Goal: Navigation & Orientation: Find specific page/section

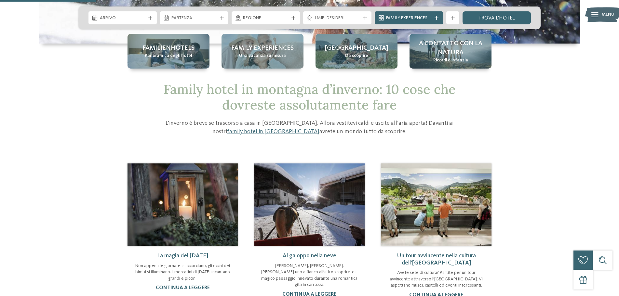
scroll to position [195, 0]
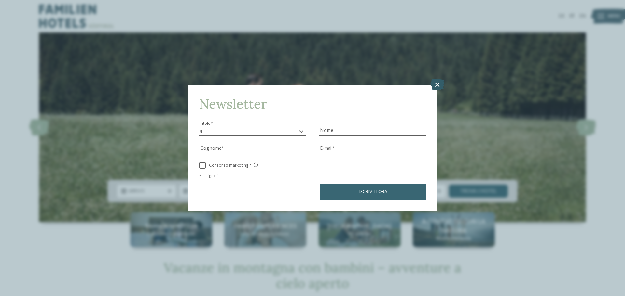
click at [437, 85] on icon at bounding box center [437, 84] width 14 height 11
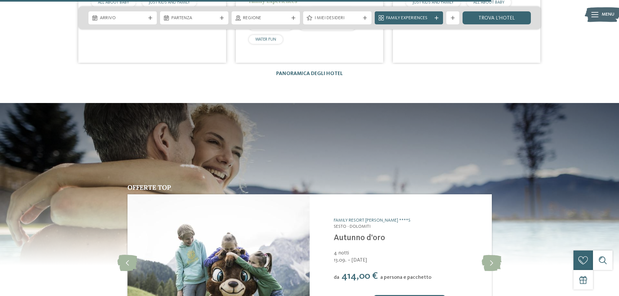
scroll to position [1627, 0]
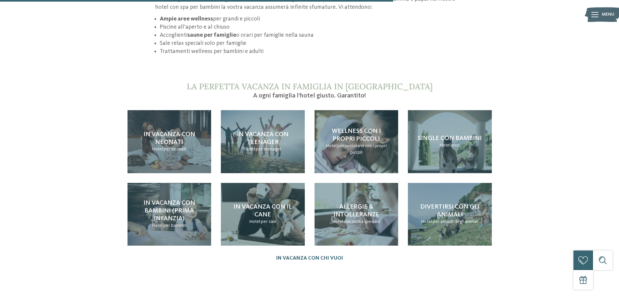
scroll to position [651, 0]
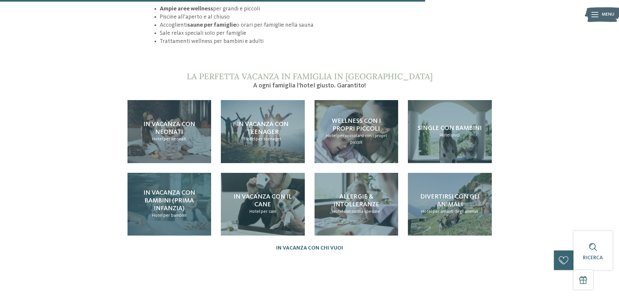
click at [177, 190] on span "In vacanza con bambini (prima infanzia)" at bounding box center [170, 201] width 52 height 22
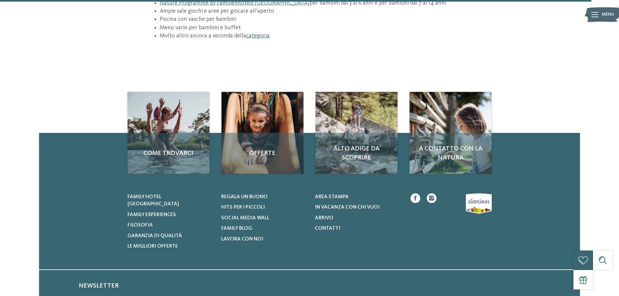
scroll to position [1041, 0]
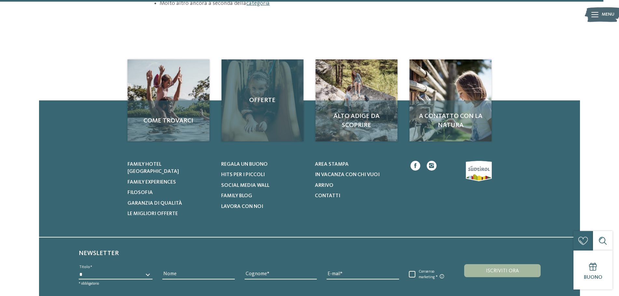
click at [259, 71] on div "Offerte" at bounding box center [263, 101] width 82 height 82
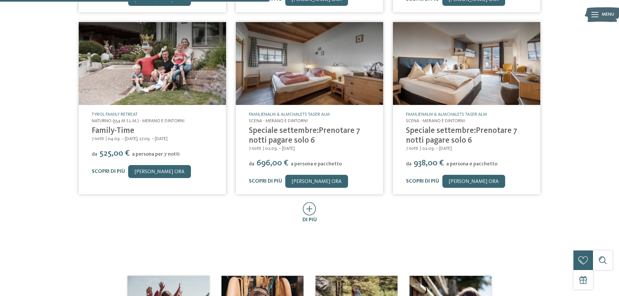
scroll to position [391, 0]
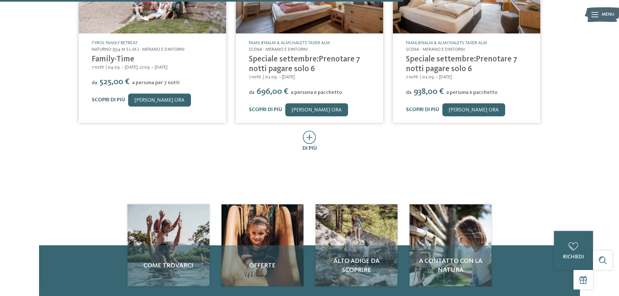
click at [314, 139] on icon at bounding box center [309, 137] width 13 height 13
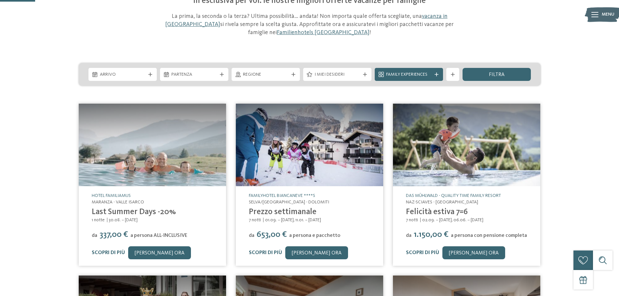
scroll to position [0, 0]
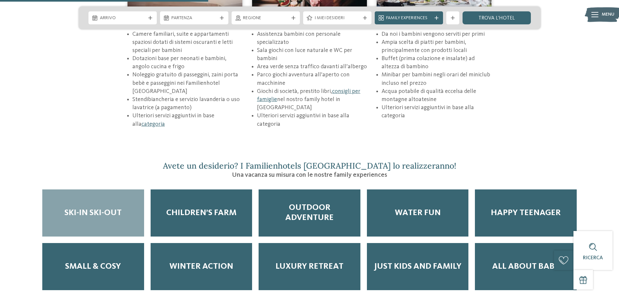
scroll to position [1041, 0]
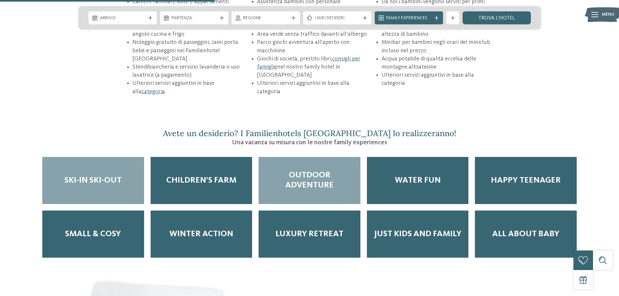
click at [295, 171] on span "Outdoor adventure" at bounding box center [309, 181] width 89 height 20
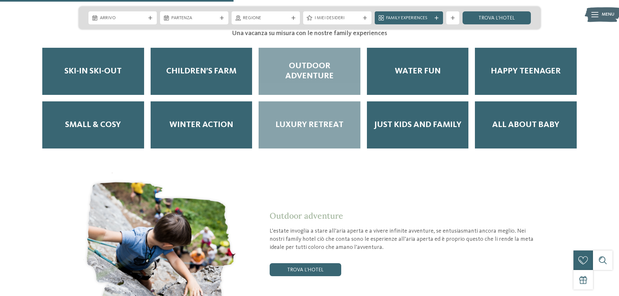
scroll to position [1139, 0]
